Goal: Check status

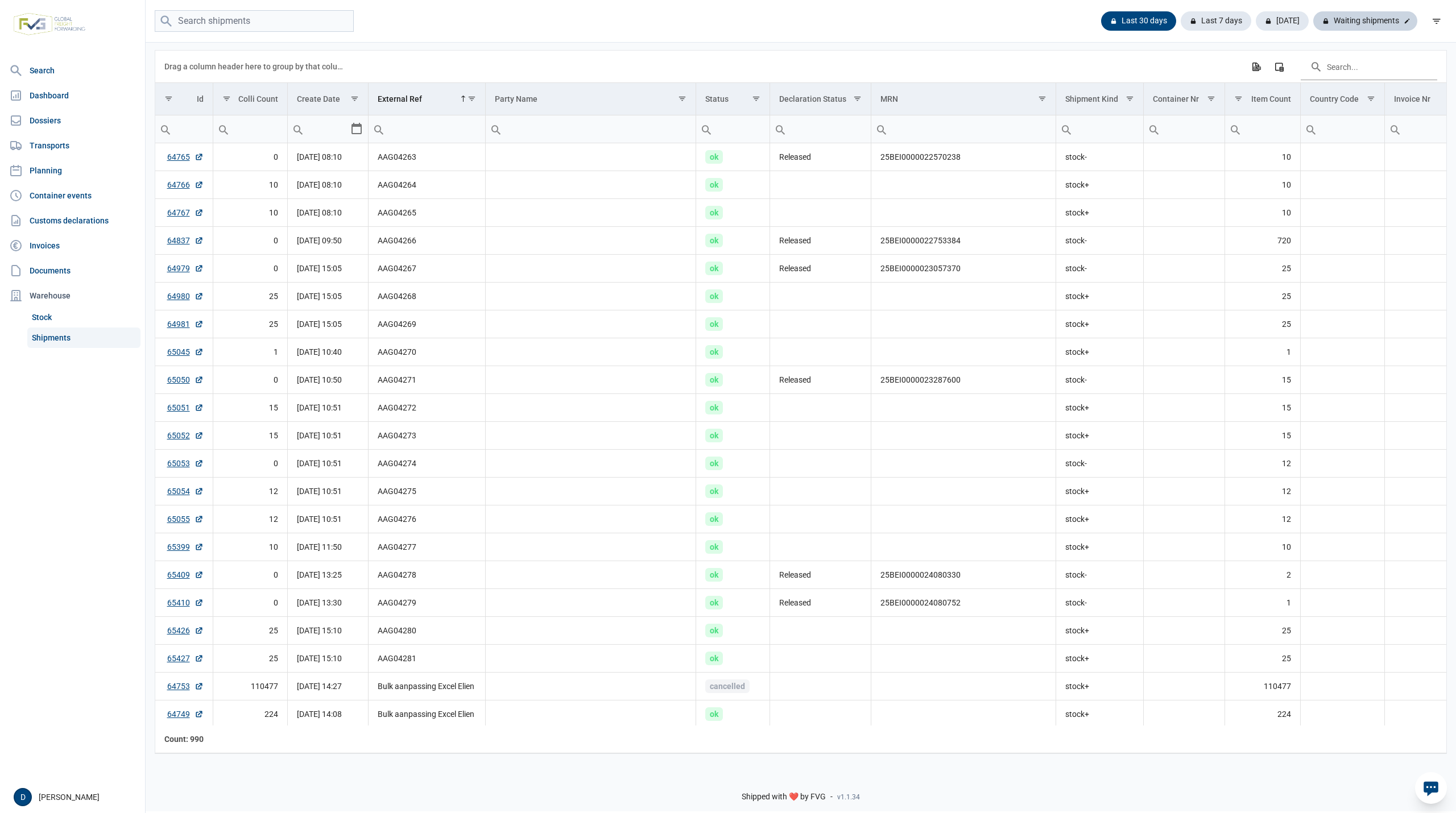
click at [1348, 18] on div "Waiting shipments" at bounding box center [1365, 20] width 104 height 20
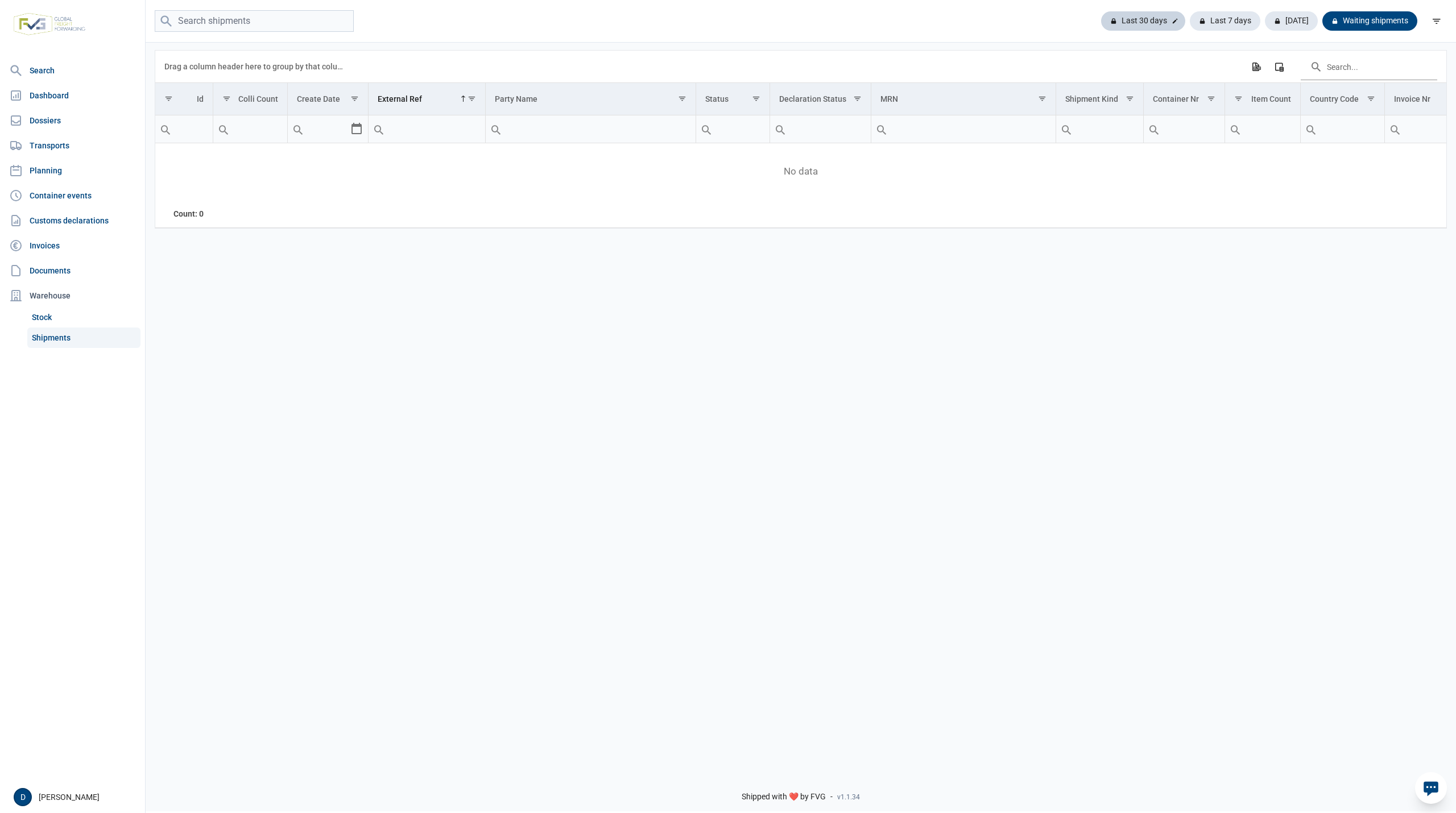
click at [1190, 20] on div "Last 30 days" at bounding box center [1225, 20] width 71 height 20
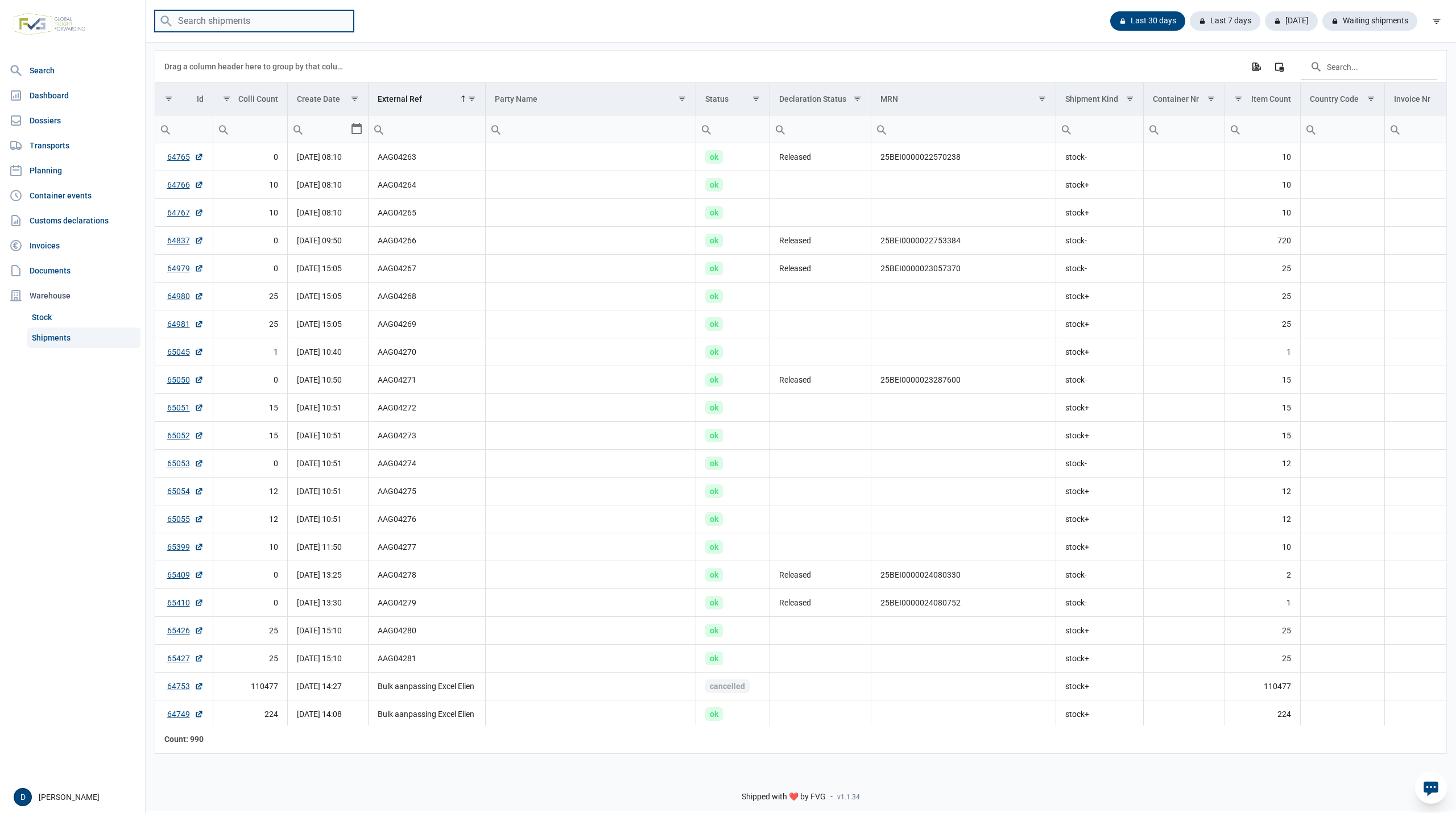
click at [228, 16] on input "search" at bounding box center [254, 21] width 199 height 22
paste input "mvz25-04349"
type input "mvz25-04349"
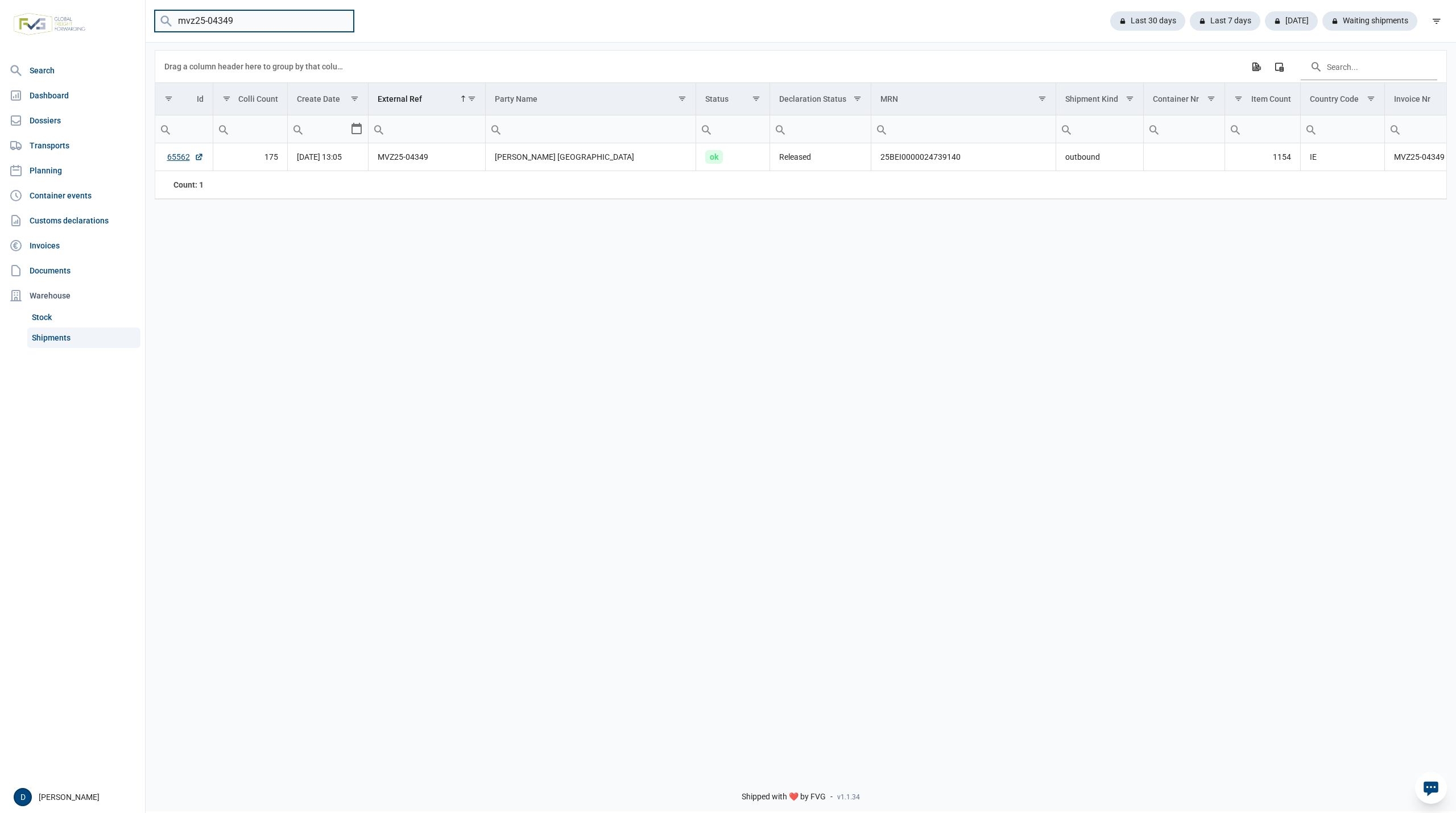
drag, startPoint x: 251, startPoint y: 19, endPoint x: 128, endPoint y: 33, distance: 123.8
click at [133, 32] on div "Search Dashboard Dossiers Transports Planning Container events Customs declarat…" at bounding box center [728, 404] width 1456 height 813
